Goal: Find specific page/section: Find specific page/section

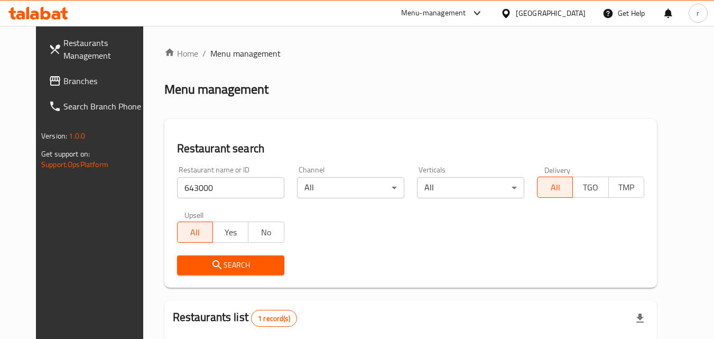
scroll to position [124, 0]
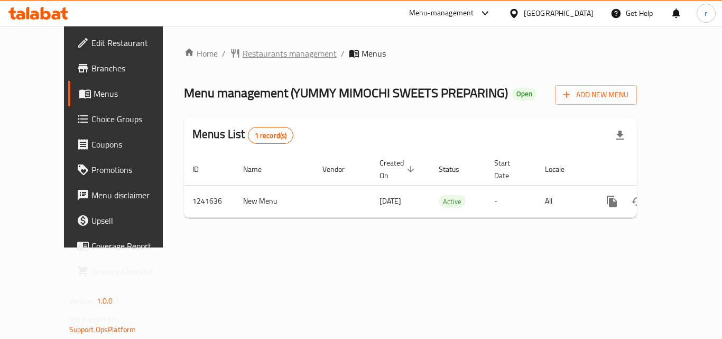
click at [260, 60] on span "Restaurants management" at bounding box center [290, 53] width 94 height 13
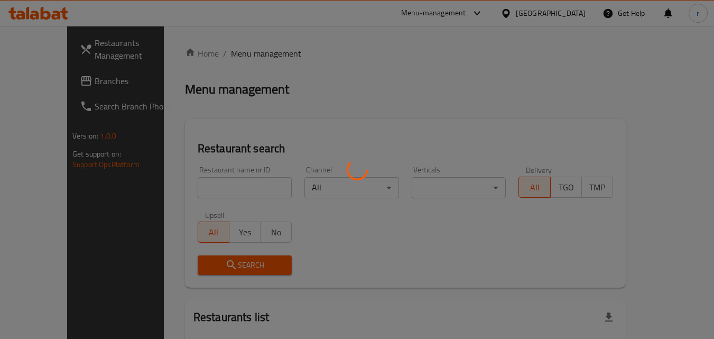
click at [244, 181] on div at bounding box center [357, 169] width 714 height 339
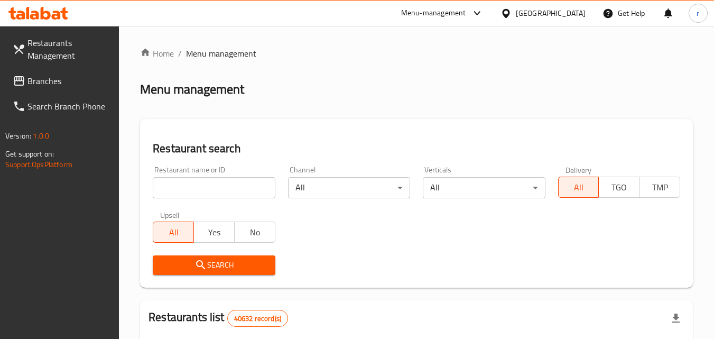
click at [244, 187] on input "search" at bounding box center [214, 187] width 122 height 21
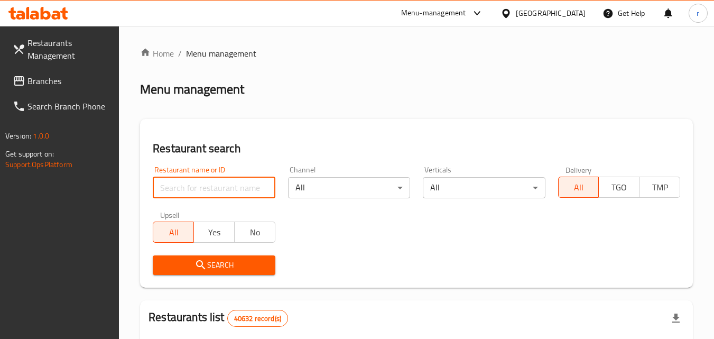
paste input "680777"
type input "680777"
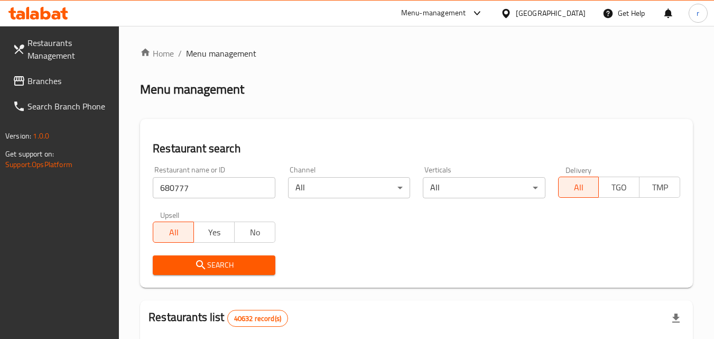
click at [194, 265] on span "Search" at bounding box center [213, 265] width 105 height 13
click at [194, 265] on div at bounding box center [357, 169] width 714 height 339
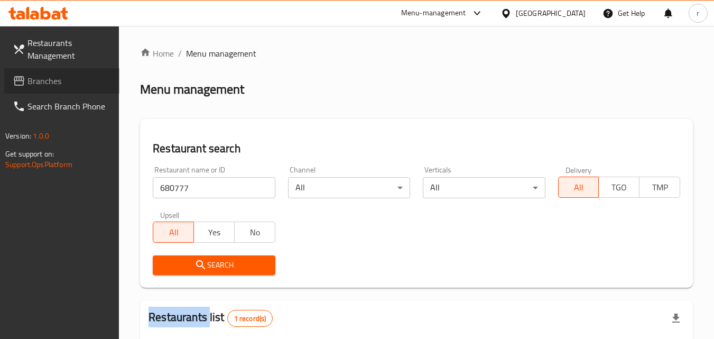
click at [51, 78] on span "Branches" at bounding box center [69, 81] width 84 height 13
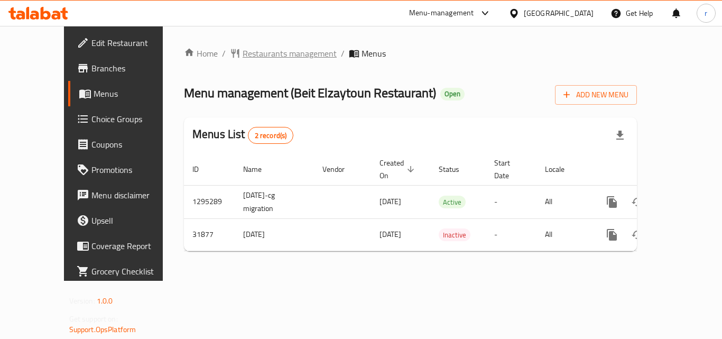
click at [252, 56] on span "Restaurants management" at bounding box center [290, 53] width 94 height 13
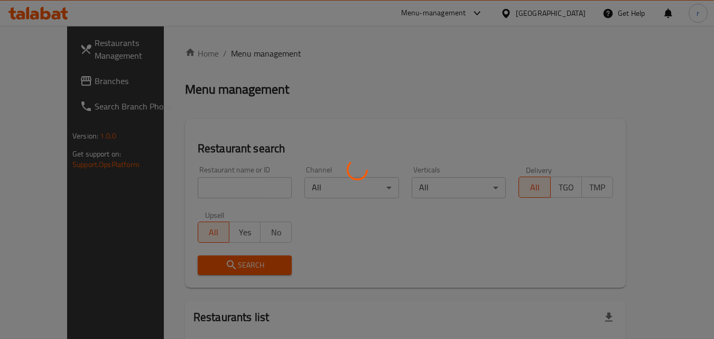
click at [243, 184] on div at bounding box center [357, 169] width 714 height 339
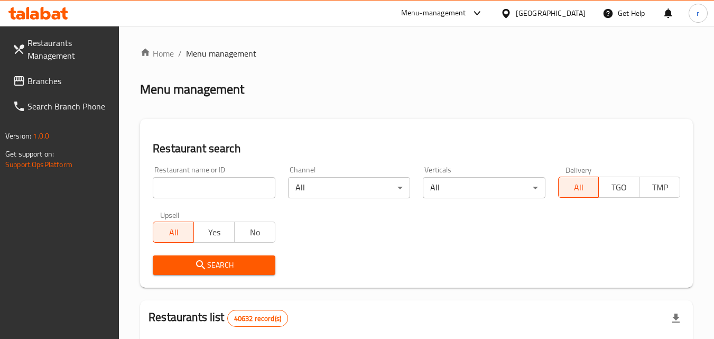
click at [256, 186] on input "search" at bounding box center [214, 187] width 122 height 21
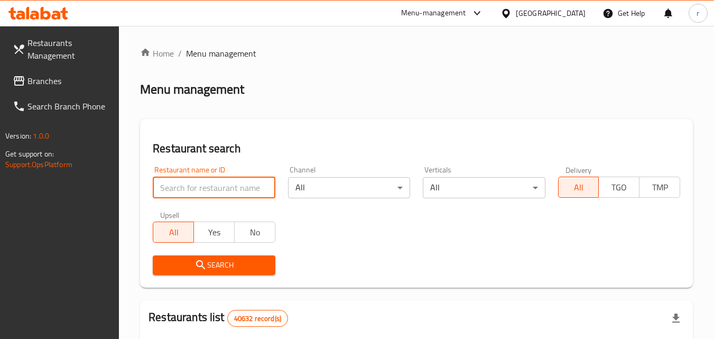
click at [255, 186] on input "search" at bounding box center [214, 187] width 122 height 21
paste input "16325"
type input "16325"
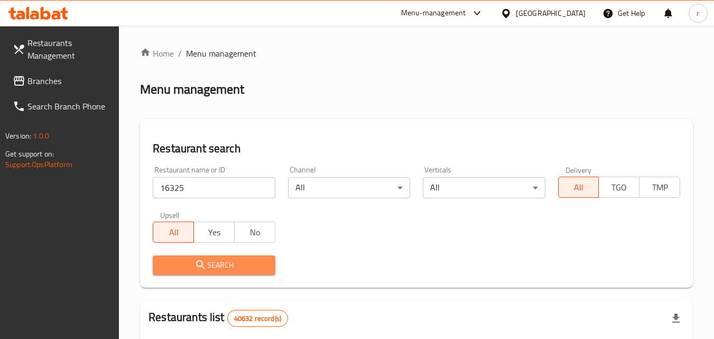
click at [204, 264] on icon "submit" at bounding box center [201, 265] width 13 height 13
click at [204, 264] on div at bounding box center [357, 169] width 714 height 339
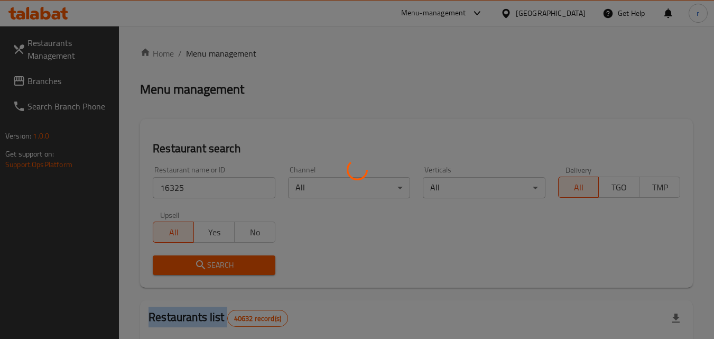
click at [204, 264] on div at bounding box center [357, 169] width 714 height 339
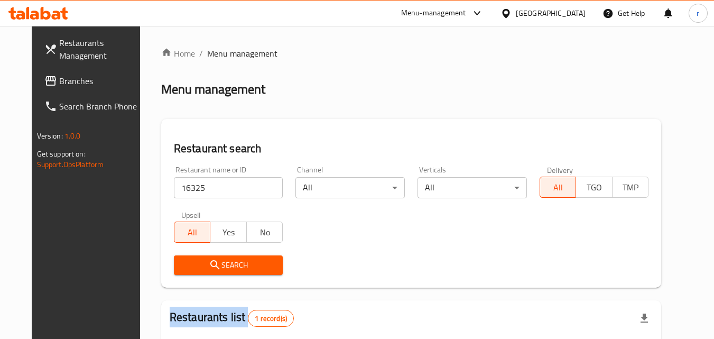
click at [59, 77] on span "Branches" at bounding box center [101, 81] width 84 height 13
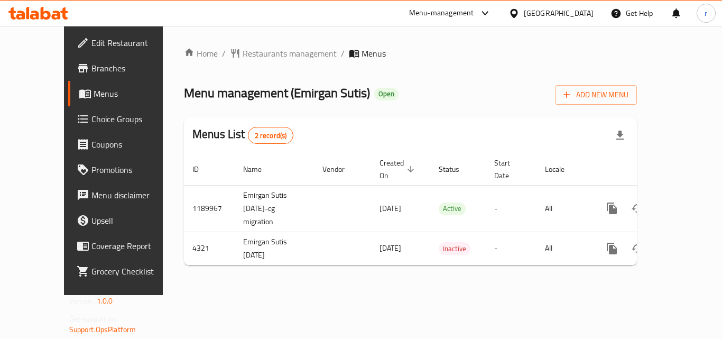
click at [244, 65] on div "Home / Restaurants management / Menus Menu management ( Emirgan Sutis ) Open Ad…" at bounding box center [410, 160] width 453 height 227
click at [245, 57] on span "Restaurants management" at bounding box center [290, 53] width 94 height 13
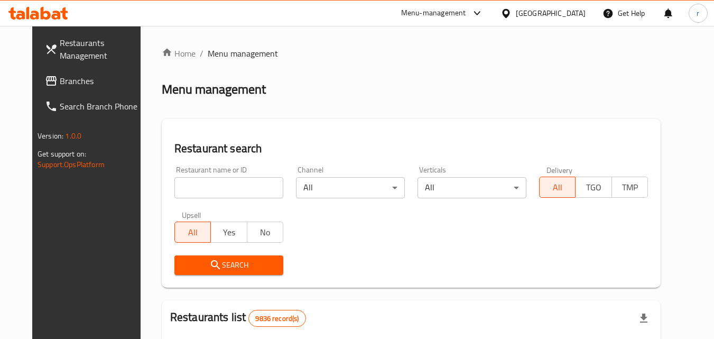
click at [233, 180] on input "search" at bounding box center [228, 187] width 109 height 21
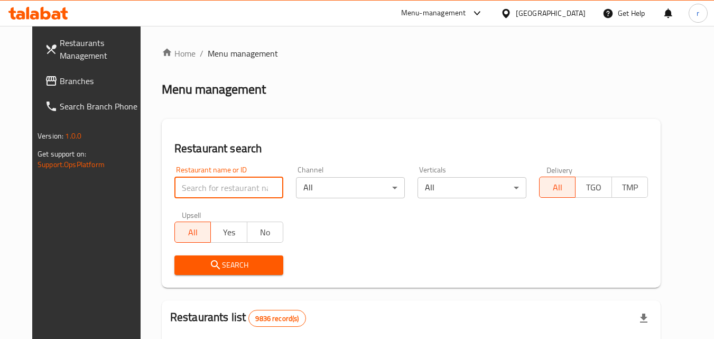
click at [233, 185] on input "search" at bounding box center [228, 187] width 109 height 21
paste input "2744"
type input "2744"
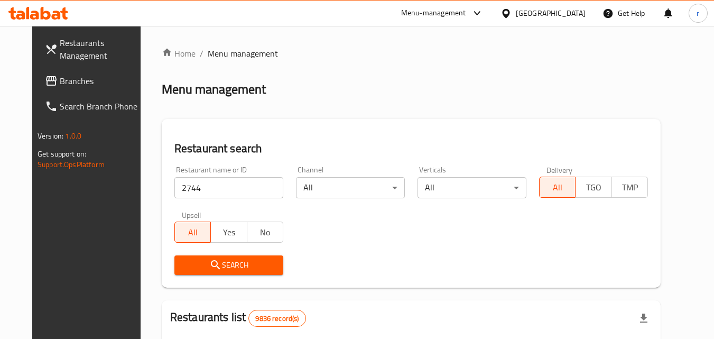
click at [215, 266] on span "Search" at bounding box center [229, 265] width 92 height 13
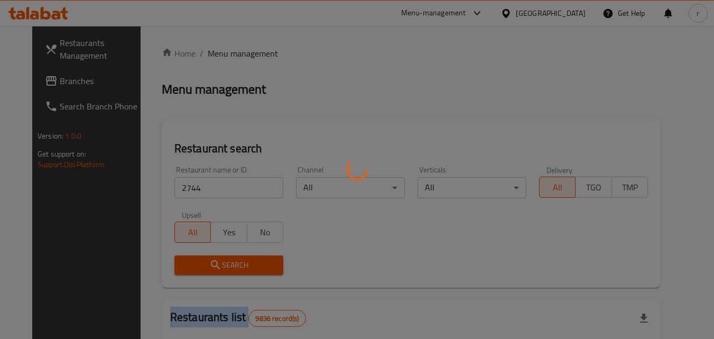
click at [215, 266] on div at bounding box center [357, 169] width 714 height 339
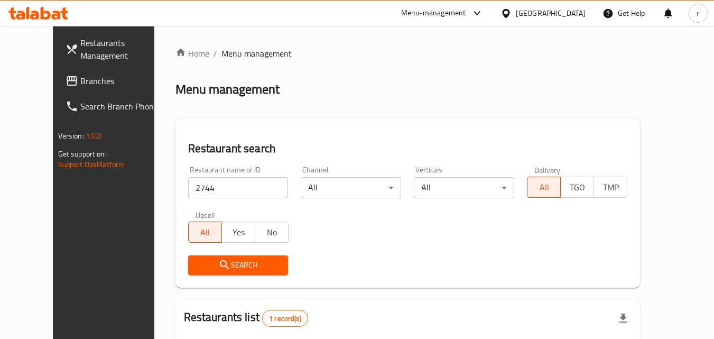
drag, startPoint x: 355, startPoint y: 246, endPoint x: 402, endPoint y: 201, distance: 65.1
click at [359, 247] on div "Restaurant name or ID 2744 Restaurant name or ID Channel All ​ Verticals All ​ …" at bounding box center [408, 221] width 453 height 122
click at [575, 8] on div "[GEOGRAPHIC_DATA]" at bounding box center [551, 13] width 70 height 12
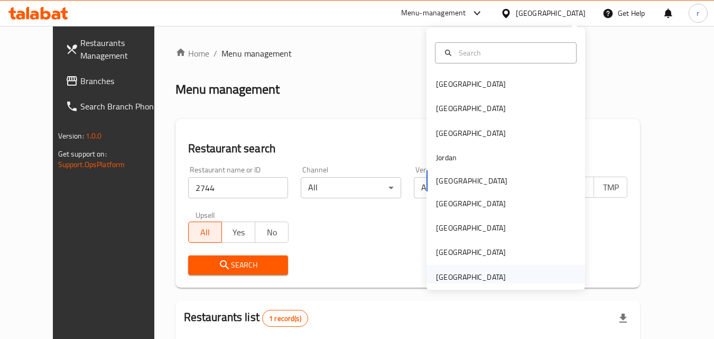
click at [465, 282] on div "[GEOGRAPHIC_DATA]" at bounding box center [471, 277] width 70 height 12
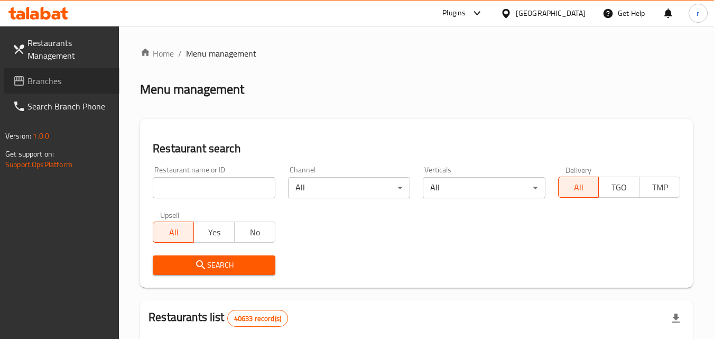
click at [42, 87] on span "Branches" at bounding box center [69, 81] width 84 height 13
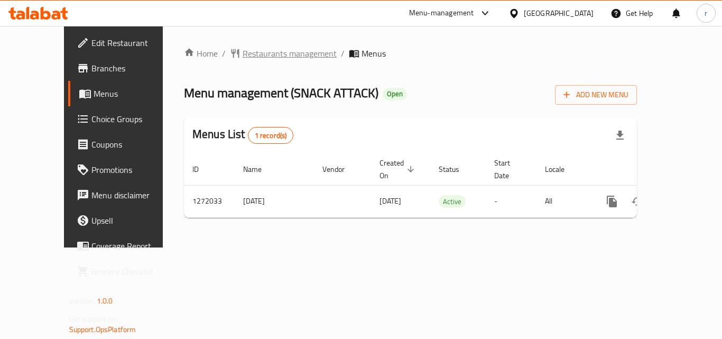
click at [256, 57] on span "Restaurants management" at bounding box center [290, 53] width 94 height 13
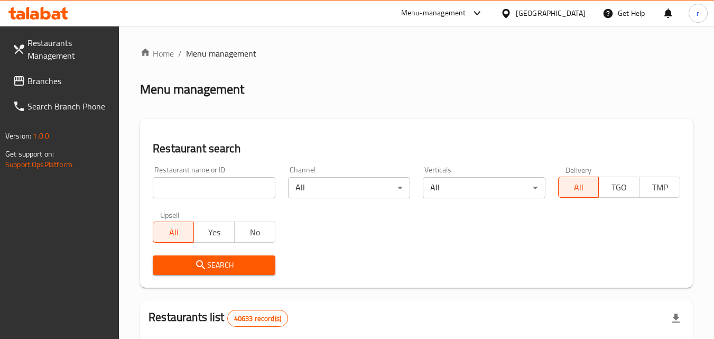
click at [245, 190] on input "search" at bounding box center [214, 187] width 122 height 21
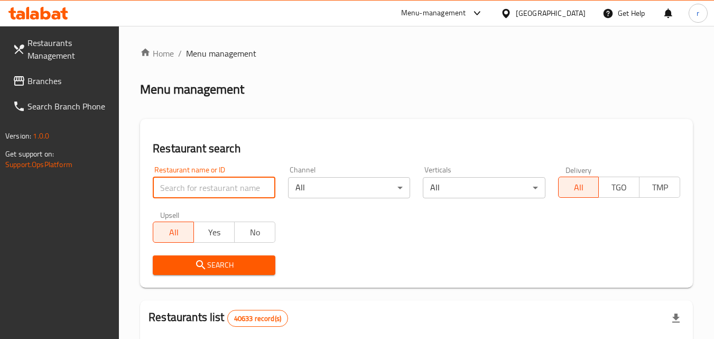
paste input "690082"
type input "690082"
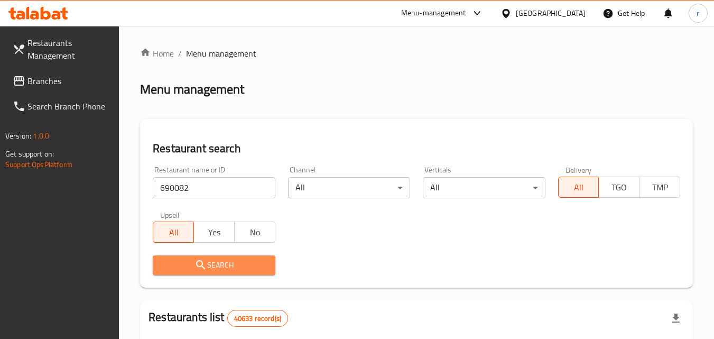
click at [192, 265] on span "Search" at bounding box center [213, 265] width 105 height 13
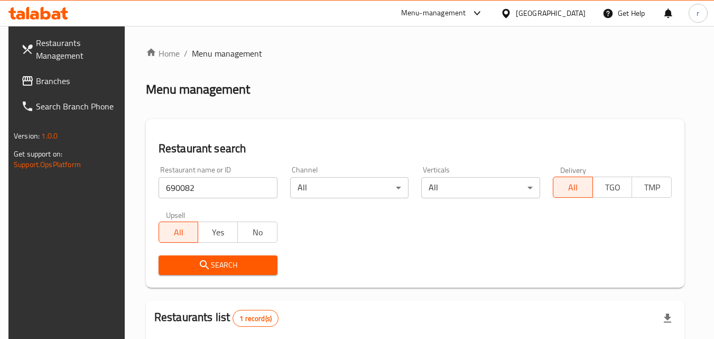
click at [571, 10] on div "[GEOGRAPHIC_DATA]" at bounding box center [551, 13] width 70 height 12
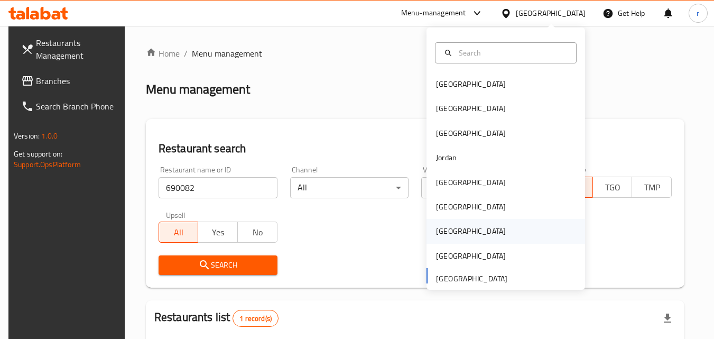
click at [456, 228] on div "[GEOGRAPHIC_DATA]" at bounding box center [506, 231] width 159 height 24
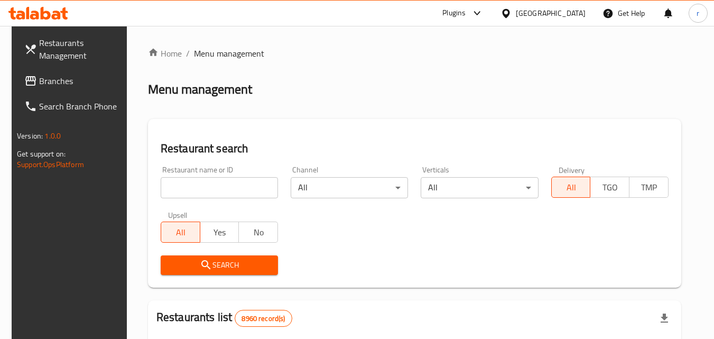
click at [39, 81] on span "Branches" at bounding box center [81, 81] width 84 height 13
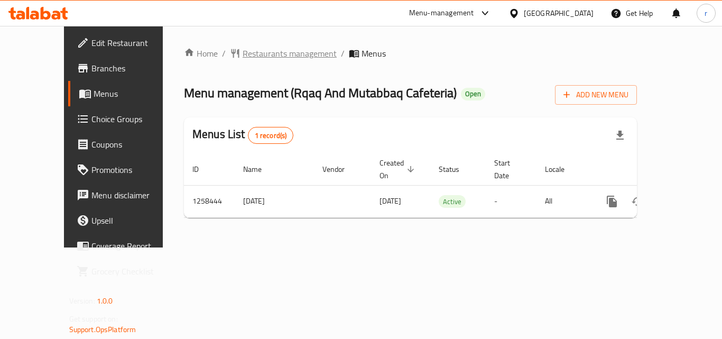
click at [243, 54] on span "Restaurants management" at bounding box center [290, 53] width 94 height 13
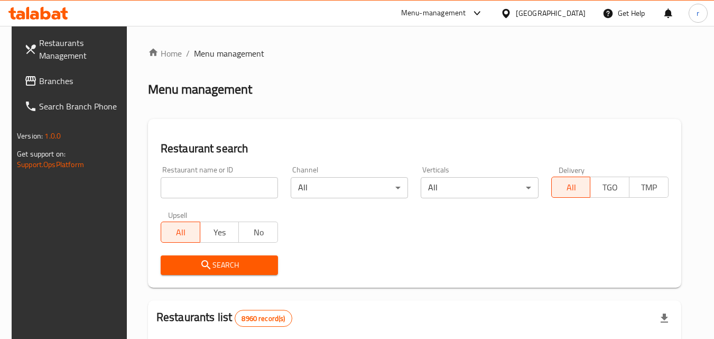
click at [55, 82] on span "Branches" at bounding box center [81, 81] width 84 height 13
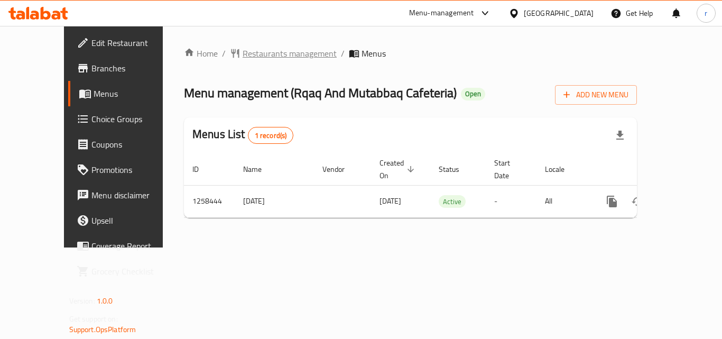
click at [258, 56] on span "Restaurants management" at bounding box center [290, 53] width 94 height 13
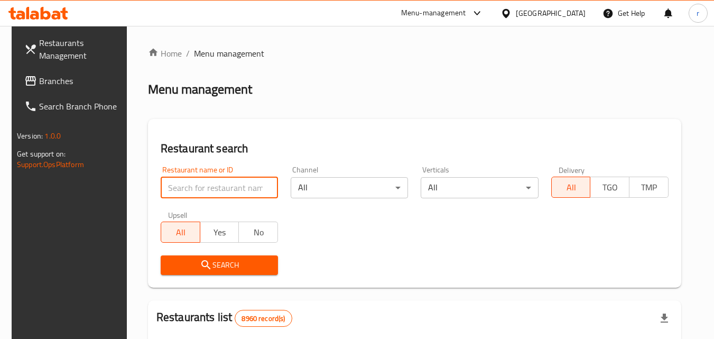
click at [252, 181] on input "search" at bounding box center [219, 187] width 117 height 21
paste input "683994"
type input "683994"
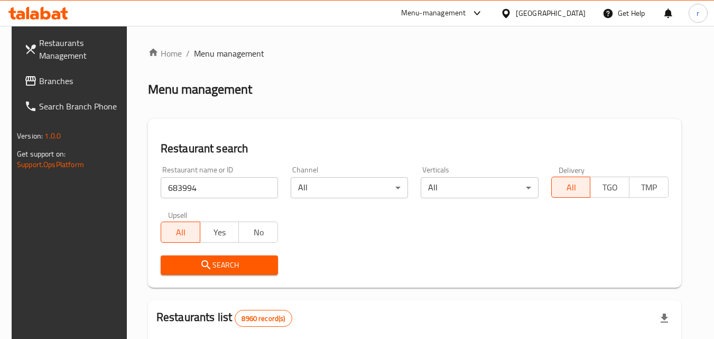
click at [203, 259] on icon "submit" at bounding box center [206, 265] width 13 height 13
click at [203, 259] on div at bounding box center [357, 169] width 714 height 339
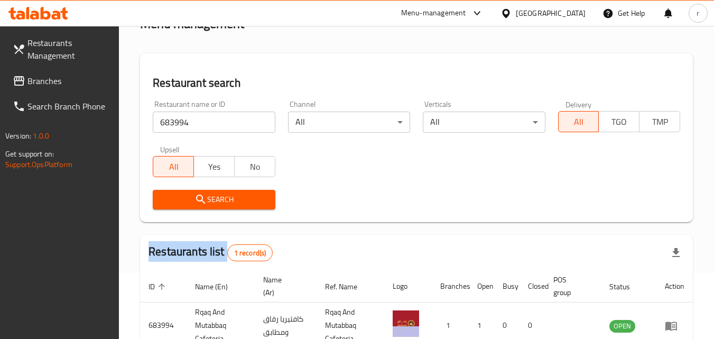
scroll to position [133, 0]
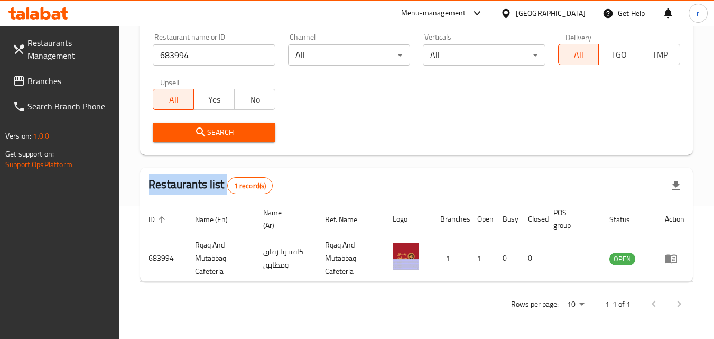
click at [62, 80] on span "Branches" at bounding box center [69, 81] width 84 height 13
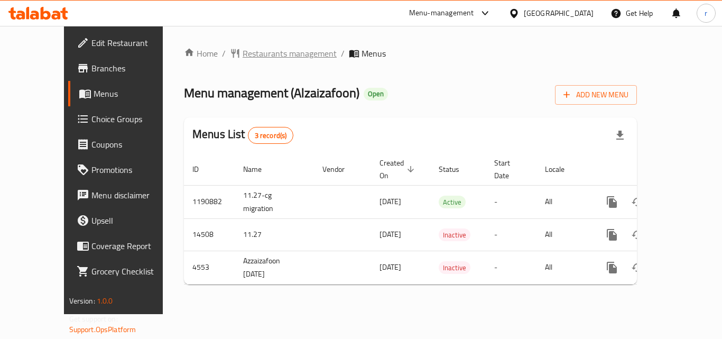
click at [246, 56] on span "Restaurants management" at bounding box center [290, 53] width 94 height 13
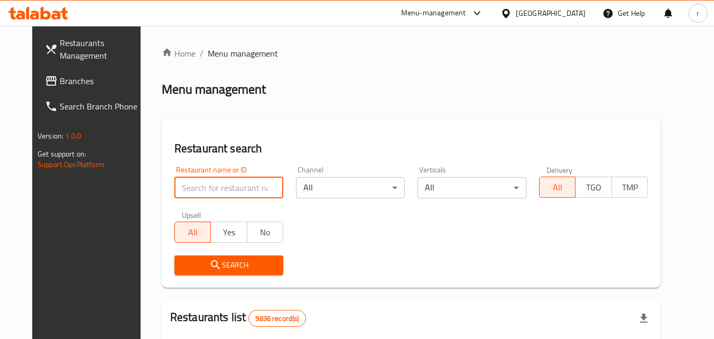
click at [237, 180] on input "search" at bounding box center [228, 187] width 109 height 21
paste input "2880"
type input "2880"
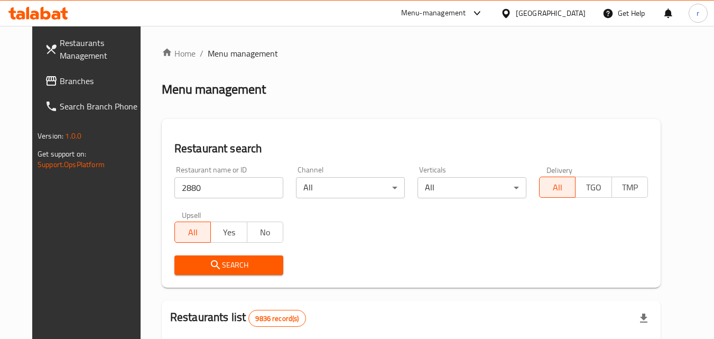
click at [183, 270] on span "Search" at bounding box center [229, 265] width 92 height 13
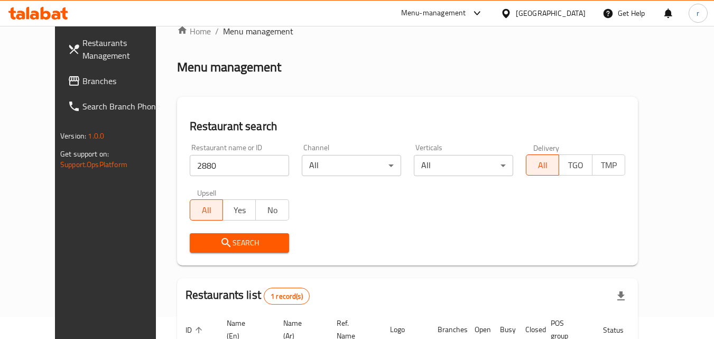
scroll to position [18, 0]
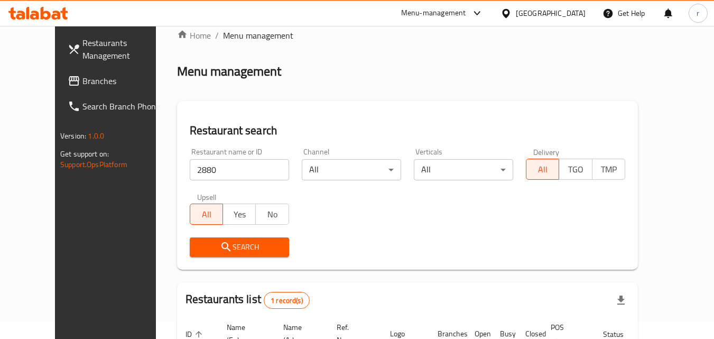
click at [82, 76] on span "Branches" at bounding box center [124, 81] width 84 height 13
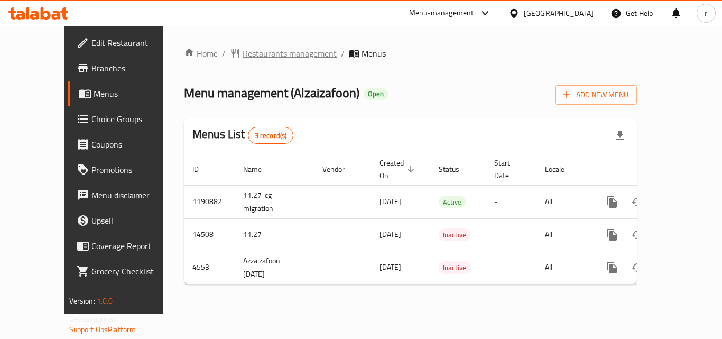
click at [268, 57] on span "Restaurants management" at bounding box center [290, 53] width 94 height 13
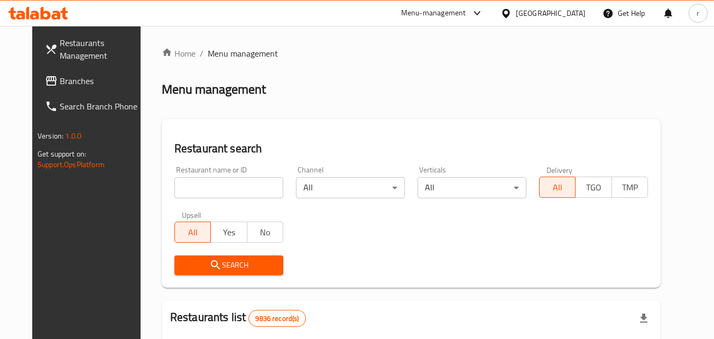
click at [238, 186] on input "search" at bounding box center [228, 187] width 109 height 21
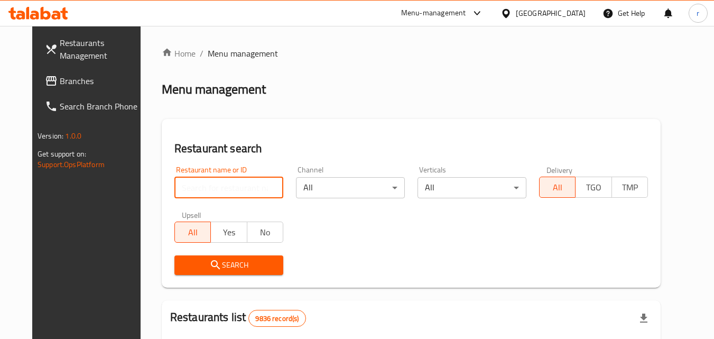
paste input "2880"
type input "2880"
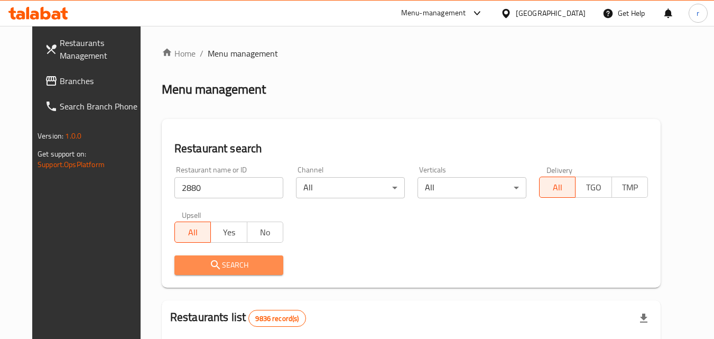
click at [246, 259] on span "Search" at bounding box center [229, 265] width 92 height 13
click at [246, 259] on div at bounding box center [357, 169] width 714 height 339
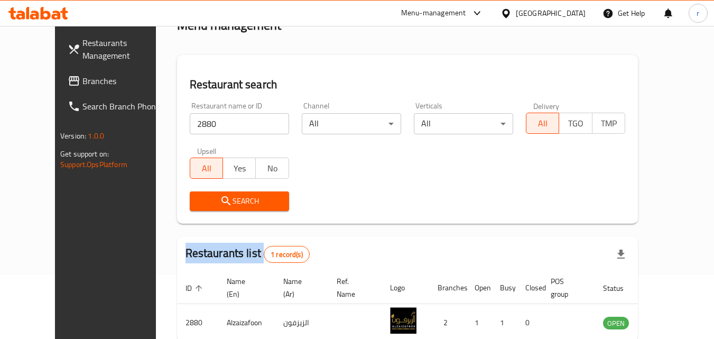
scroll to position [18, 0]
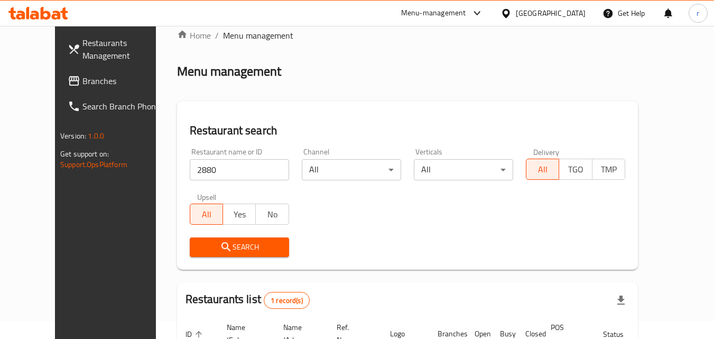
click at [574, 13] on div "[GEOGRAPHIC_DATA]" at bounding box center [551, 13] width 70 height 12
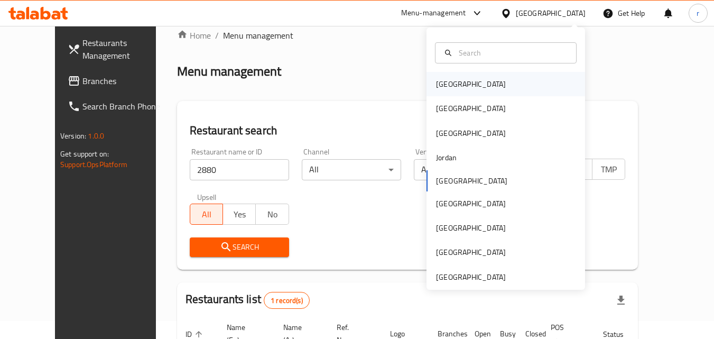
click at [473, 86] on div "[GEOGRAPHIC_DATA]" at bounding box center [506, 84] width 159 height 24
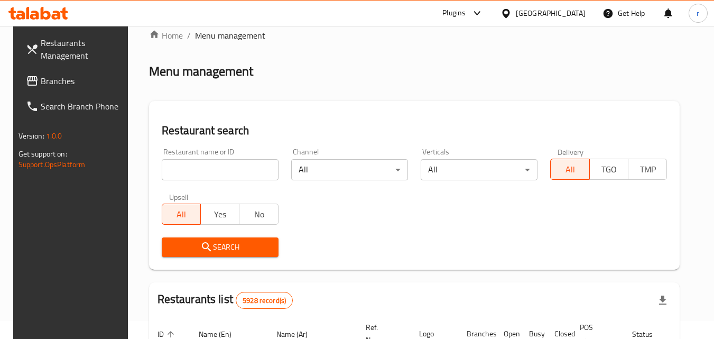
click at [41, 86] on span "Branches" at bounding box center [83, 81] width 84 height 13
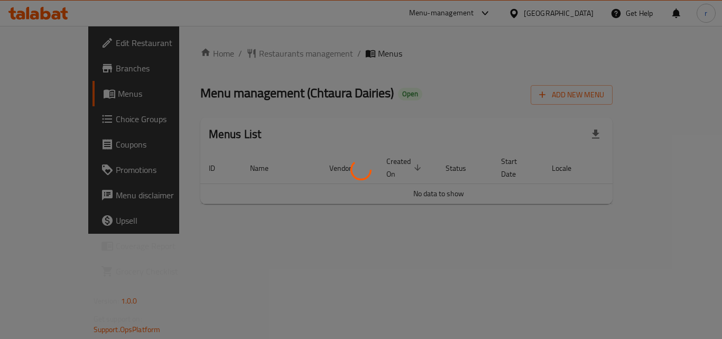
click at [255, 54] on div at bounding box center [361, 169] width 722 height 339
click at [264, 53] on div at bounding box center [361, 169] width 722 height 339
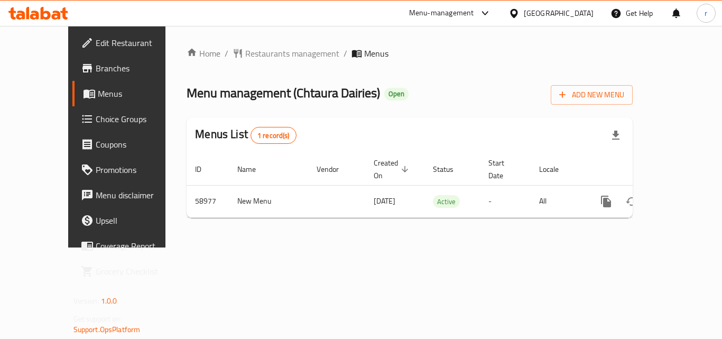
click at [273, 85] on span "Menu management ( Chtaura Dairies )" at bounding box center [284, 93] width 194 height 24
click at [271, 54] on span "Restaurants management" at bounding box center [292, 53] width 94 height 13
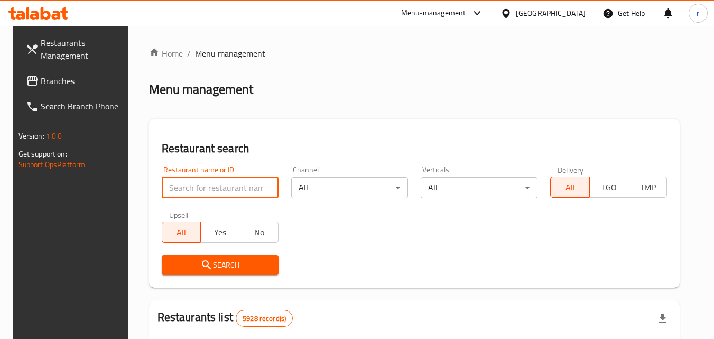
click at [204, 178] on input "search" at bounding box center [220, 187] width 117 height 21
paste input "28583"
type input "28583"
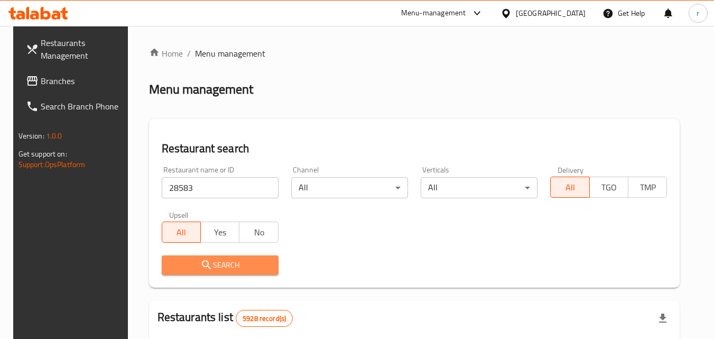
click at [201, 255] on button "Search" at bounding box center [220, 265] width 117 height 20
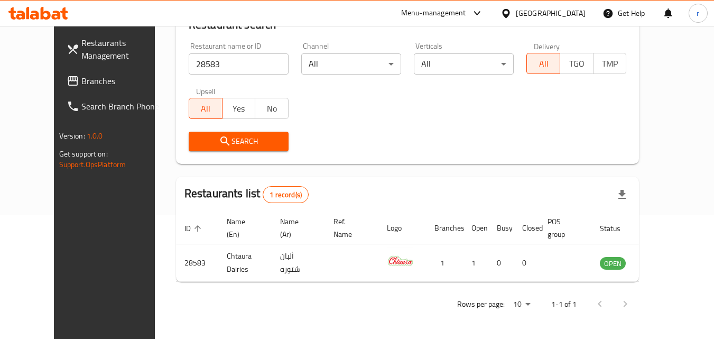
scroll to position [124, 0]
click at [81, 57] on span "Restaurants Management" at bounding box center [123, 48] width 84 height 25
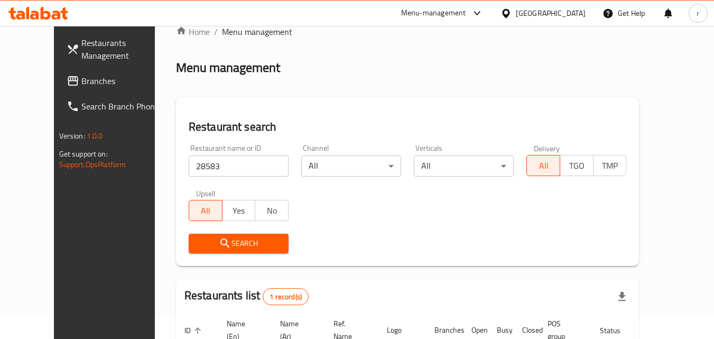
scroll to position [18, 0]
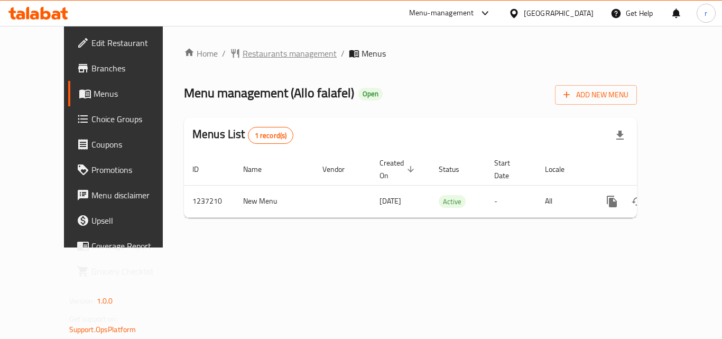
click at [270, 57] on span "Restaurants management" at bounding box center [290, 53] width 94 height 13
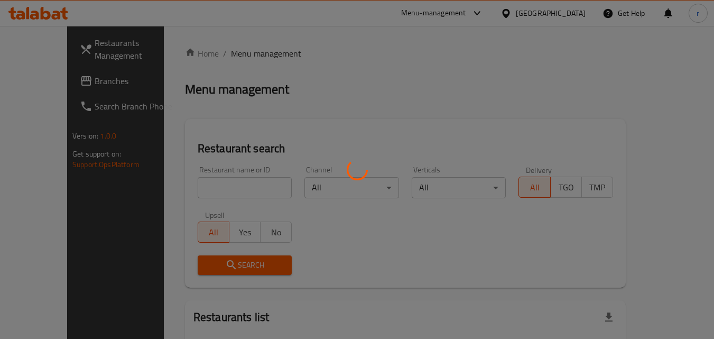
click at [237, 181] on div at bounding box center [357, 169] width 714 height 339
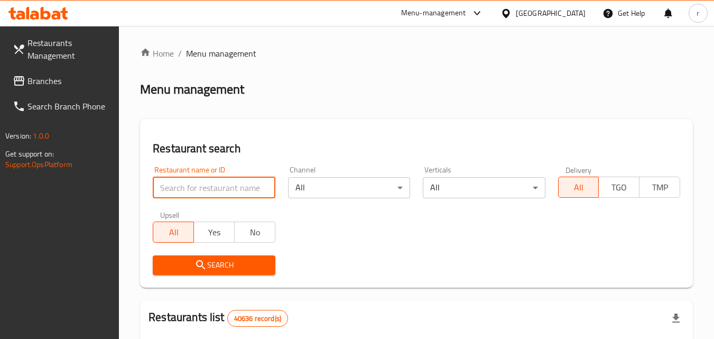
click at [240, 186] on input "search" at bounding box center [214, 187] width 122 height 21
paste input "679299"
type input "679299"
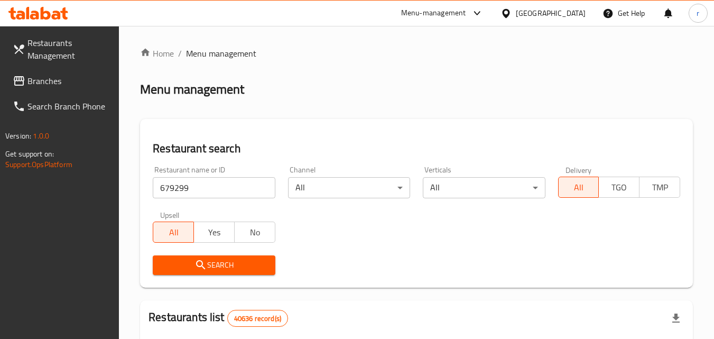
click at [205, 261] on icon "submit" at bounding box center [201, 265] width 13 height 13
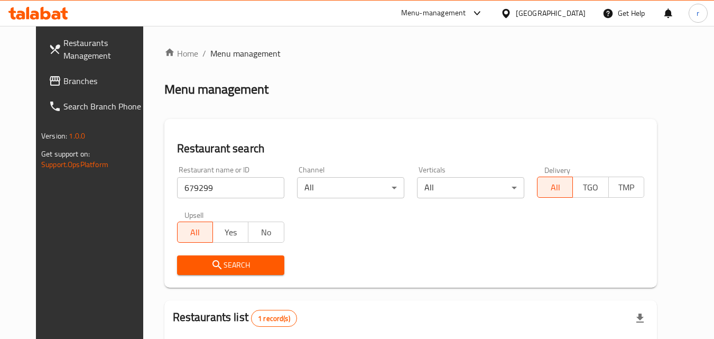
click at [63, 81] on span "Branches" at bounding box center [105, 81] width 84 height 13
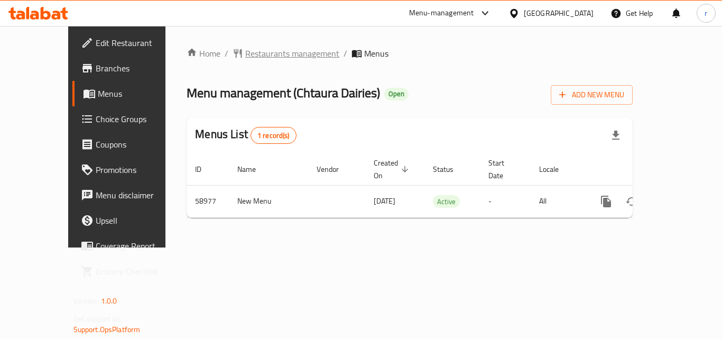
click at [245, 47] on span "Restaurants management" at bounding box center [292, 53] width 94 height 13
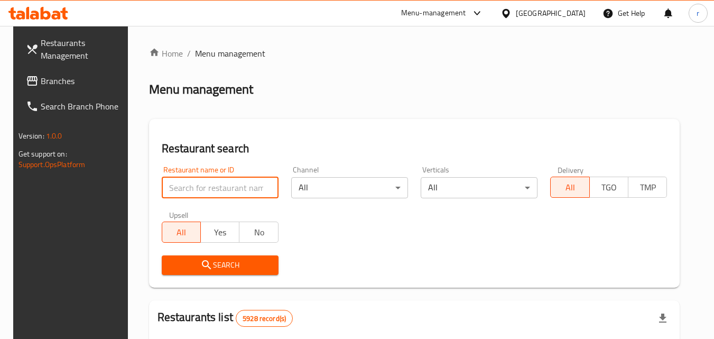
click at [240, 187] on input "search" at bounding box center [220, 187] width 117 height 21
paste input "28583"
type input "28583"
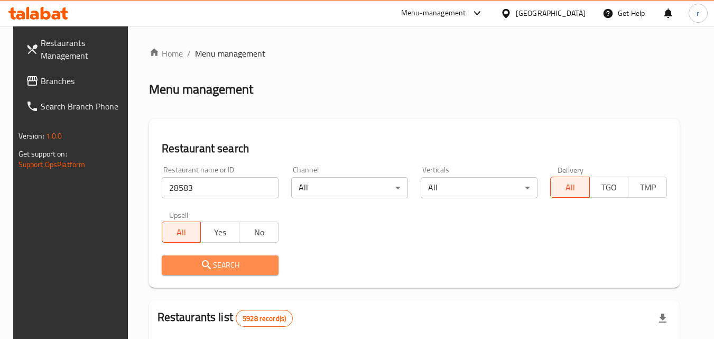
click at [181, 263] on span "Search" at bounding box center [220, 265] width 100 height 13
click at [181, 262] on div at bounding box center [357, 169] width 714 height 339
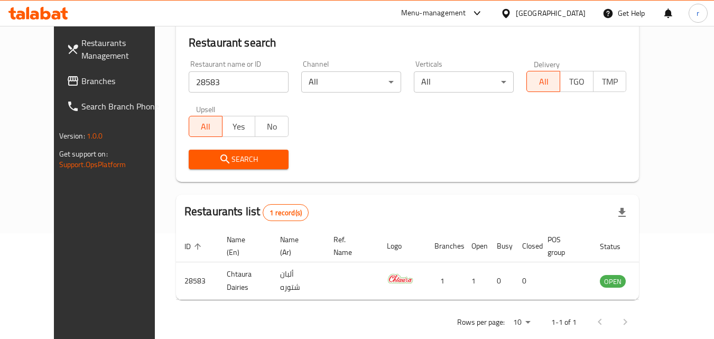
scroll to position [124, 0]
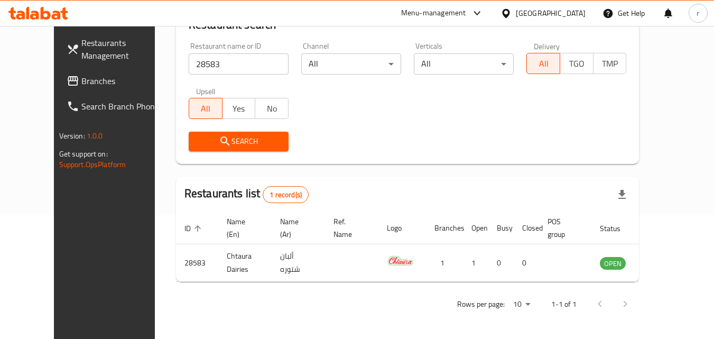
click at [81, 78] on span "Branches" at bounding box center [123, 81] width 84 height 13
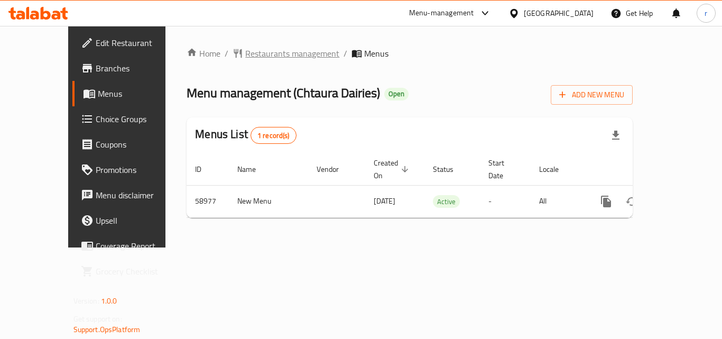
click at [245, 57] on span "Restaurants management" at bounding box center [292, 53] width 94 height 13
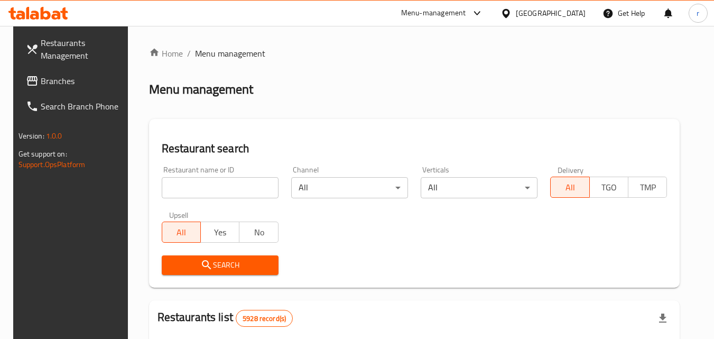
click at [220, 173] on div "Restaurant name or ID Restaurant name or ID" at bounding box center [220, 182] width 117 height 32
click at [224, 181] on input "search" at bounding box center [220, 187] width 117 height 21
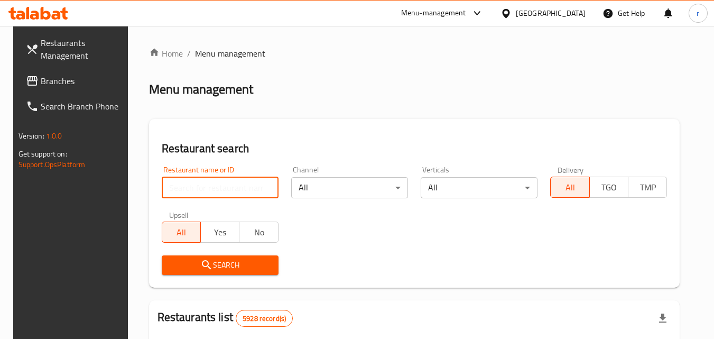
paste input "28583"
type input "28583"
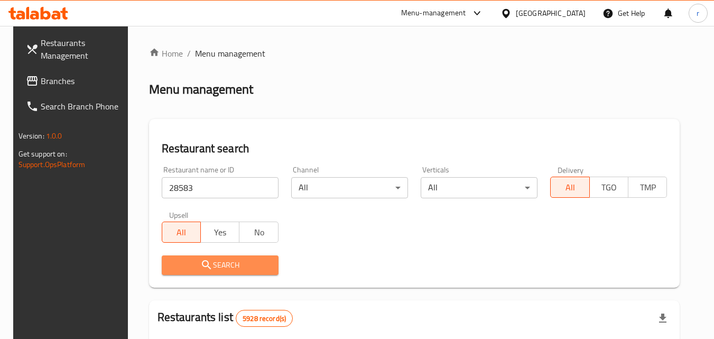
click at [246, 261] on span "Search" at bounding box center [220, 265] width 100 height 13
click at [246, 261] on div at bounding box center [357, 169] width 714 height 339
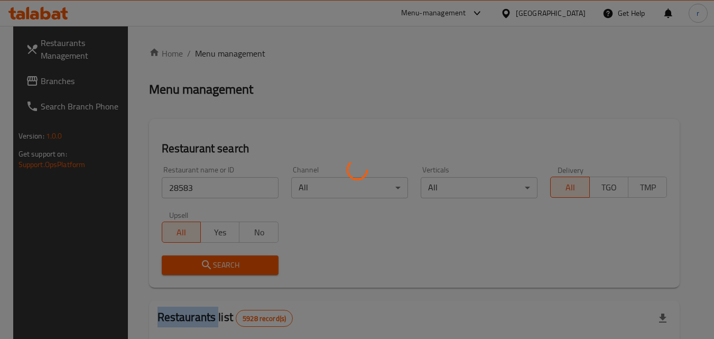
click at [246, 261] on div at bounding box center [357, 169] width 714 height 339
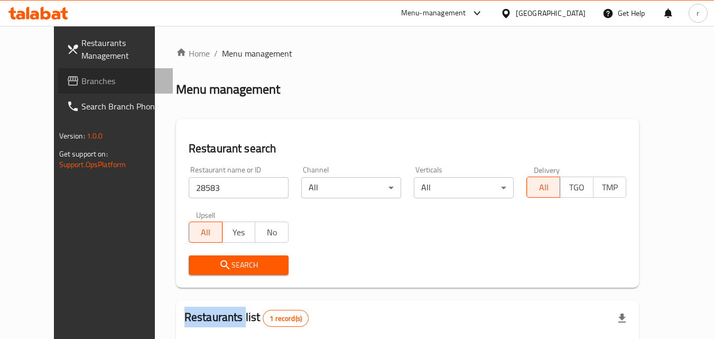
click at [81, 79] on span "Branches" at bounding box center [123, 81] width 84 height 13
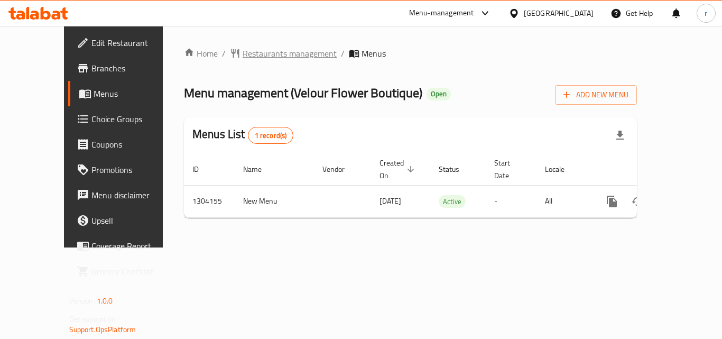
click at [251, 50] on span "Restaurants management" at bounding box center [290, 53] width 94 height 13
click at [243, 52] on span "Restaurants management" at bounding box center [290, 54] width 94 height 13
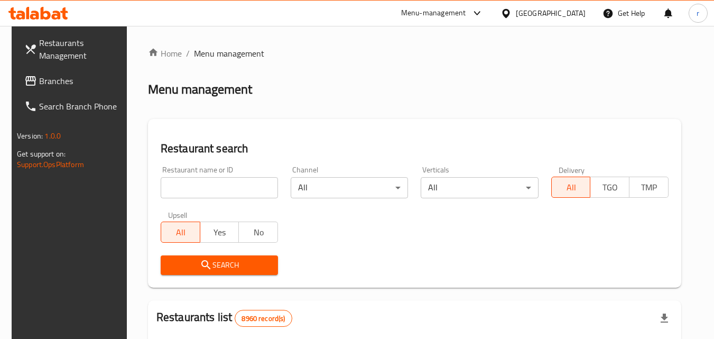
click at [244, 184] on input "search" at bounding box center [219, 187] width 117 height 21
paste input "703085"
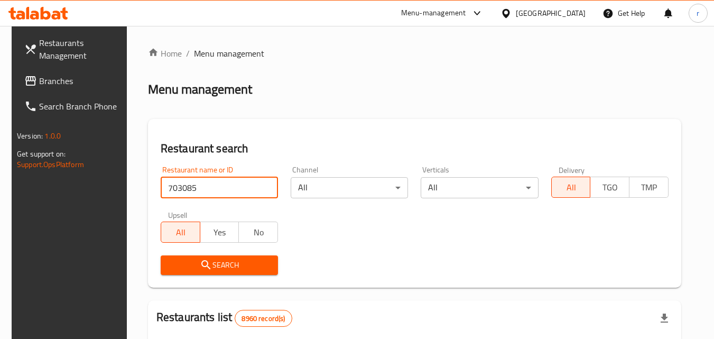
type input "703085"
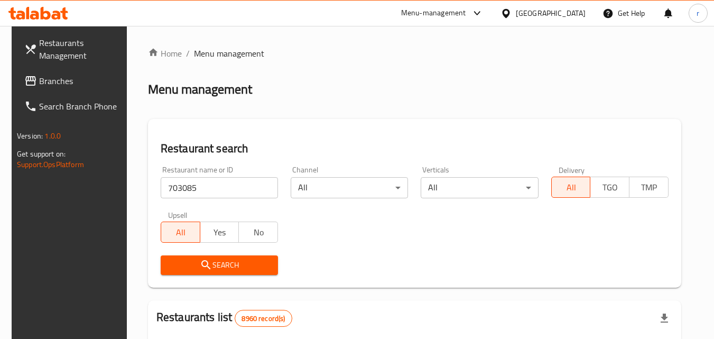
click at [200, 261] on icon "submit" at bounding box center [206, 265] width 13 height 13
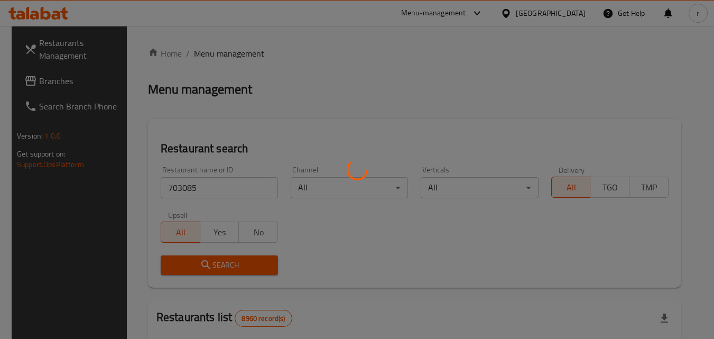
click at [195, 261] on div at bounding box center [357, 169] width 714 height 339
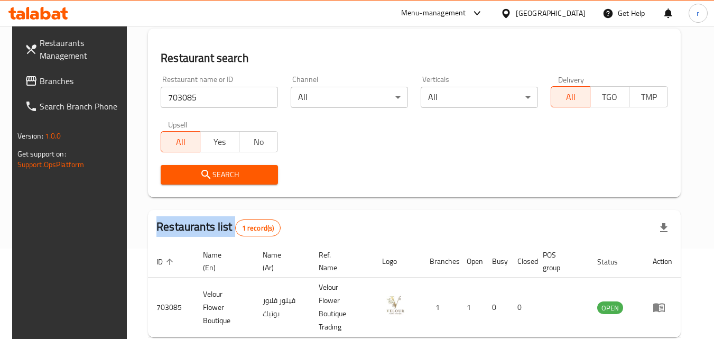
scroll to position [27, 0]
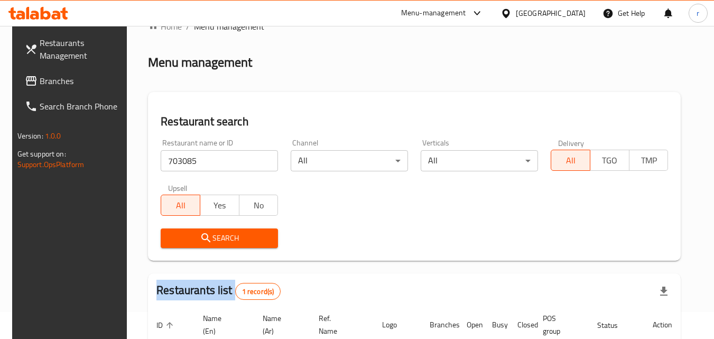
click at [52, 54] on span "Restaurants Management" at bounding box center [82, 48] width 84 height 25
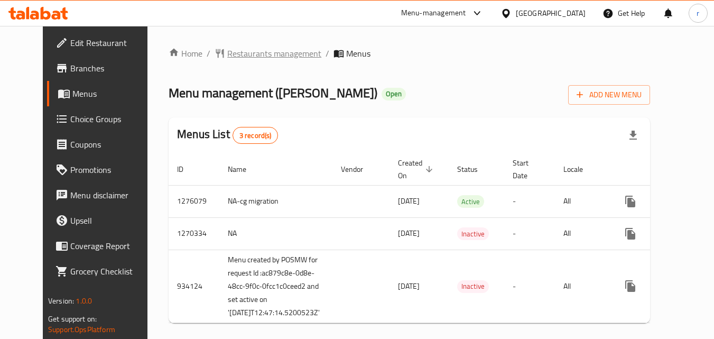
click at [228, 55] on span "Restaurants management" at bounding box center [274, 53] width 94 height 13
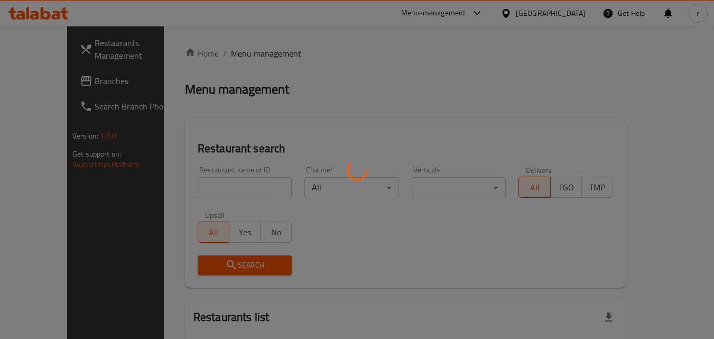
click at [244, 188] on div at bounding box center [357, 169] width 714 height 339
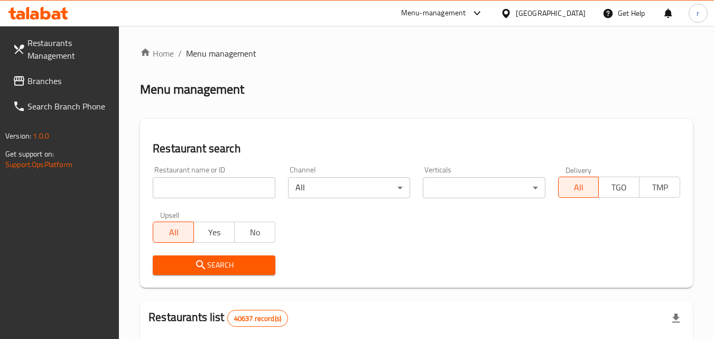
click at [243, 185] on div at bounding box center [357, 169] width 714 height 339
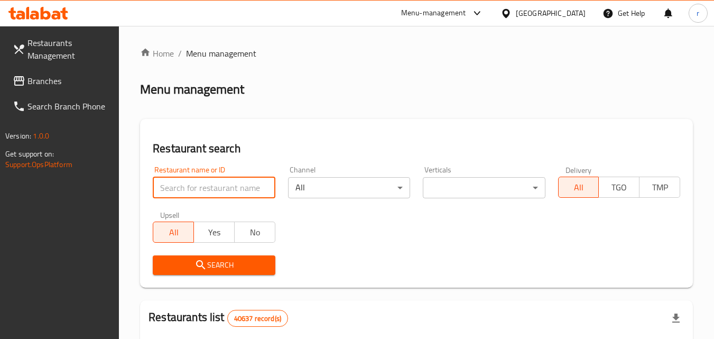
click at [243, 185] on input "search" at bounding box center [214, 187] width 122 height 21
paste input "19106"
type input "19106"
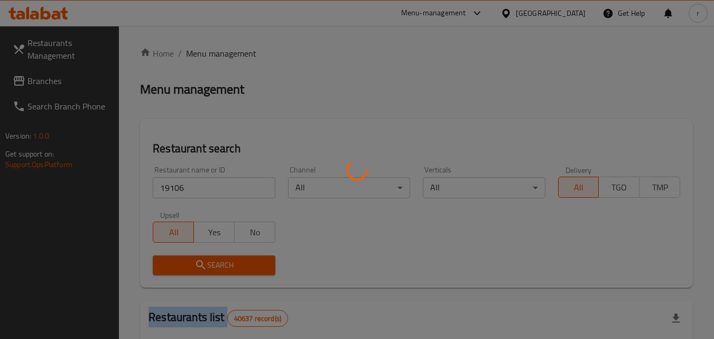
click at [203, 266] on div at bounding box center [357, 169] width 714 height 339
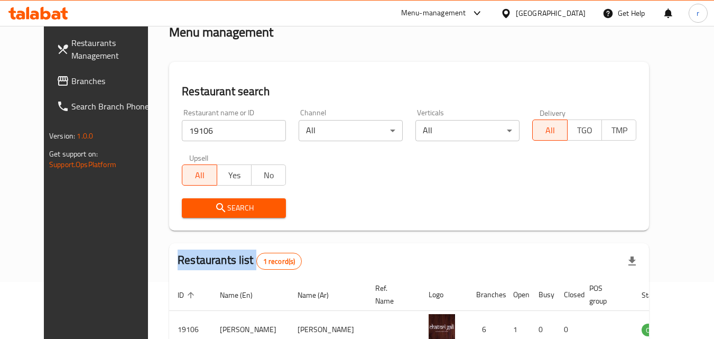
scroll to position [124, 0]
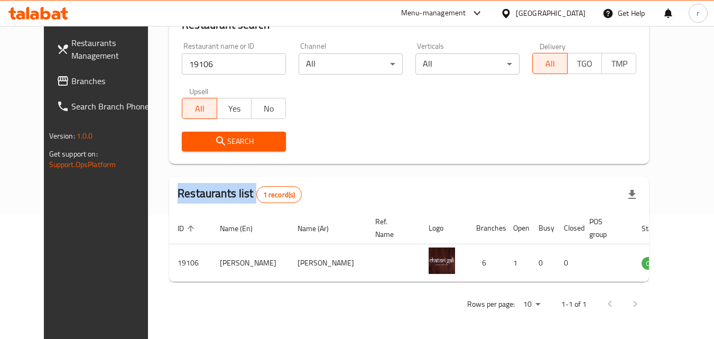
click at [269, 148] on button "Search" at bounding box center [234, 142] width 104 height 20
click at [269, 146] on button "Search" at bounding box center [234, 142] width 104 height 20
